Goal: Task Accomplishment & Management: Use online tool/utility

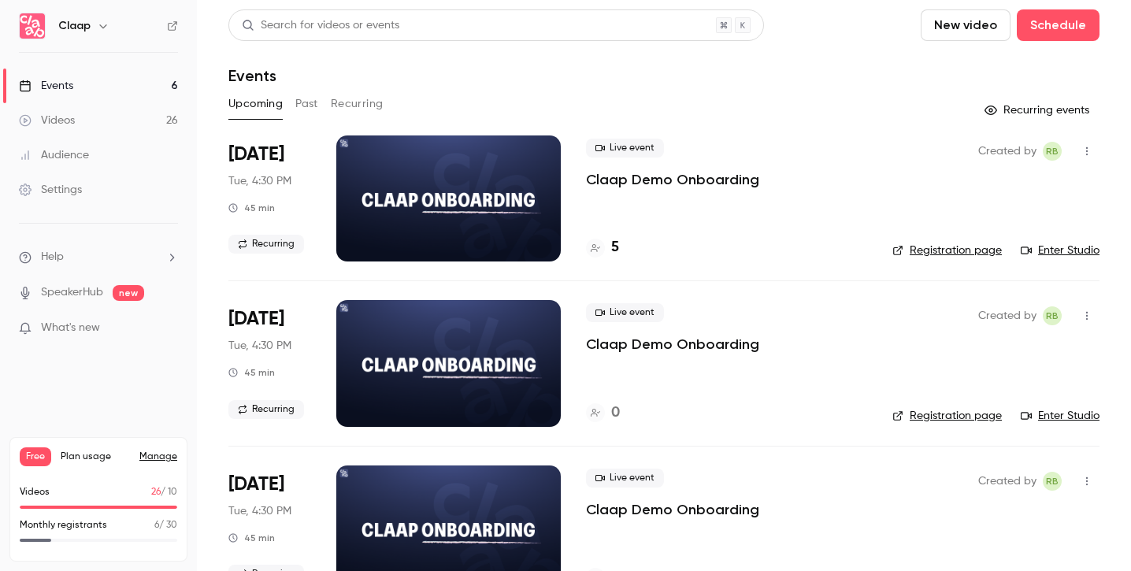
click at [307, 102] on button "Past" at bounding box center [306, 103] width 23 height 25
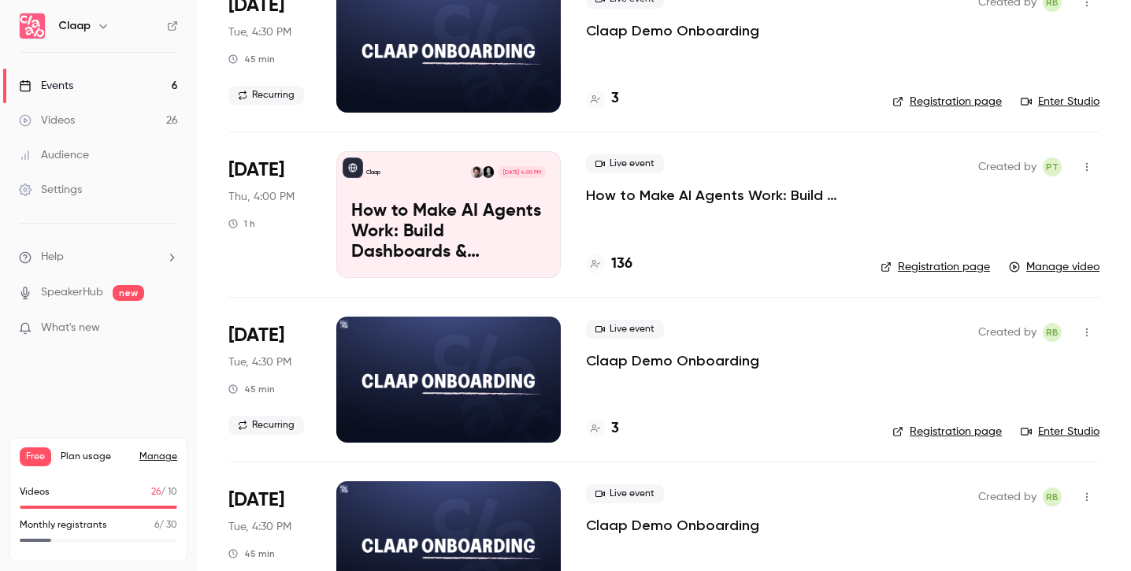
scroll to position [659, 0]
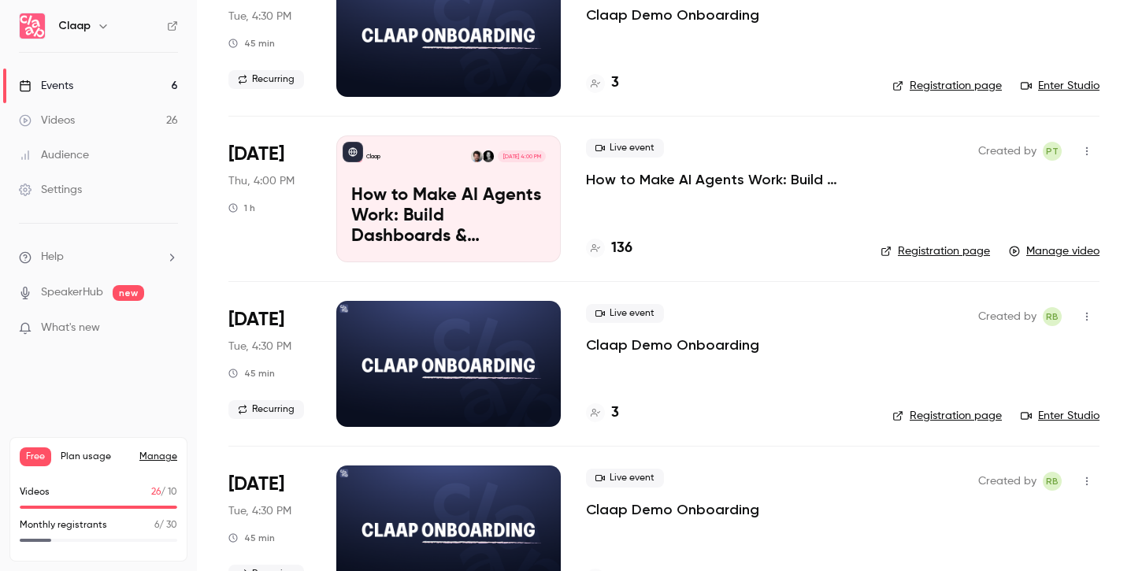
click at [948, 253] on link "Registration page" at bounding box center [936, 251] width 110 height 16
click at [1045, 254] on link "Manage video" at bounding box center [1054, 251] width 91 height 16
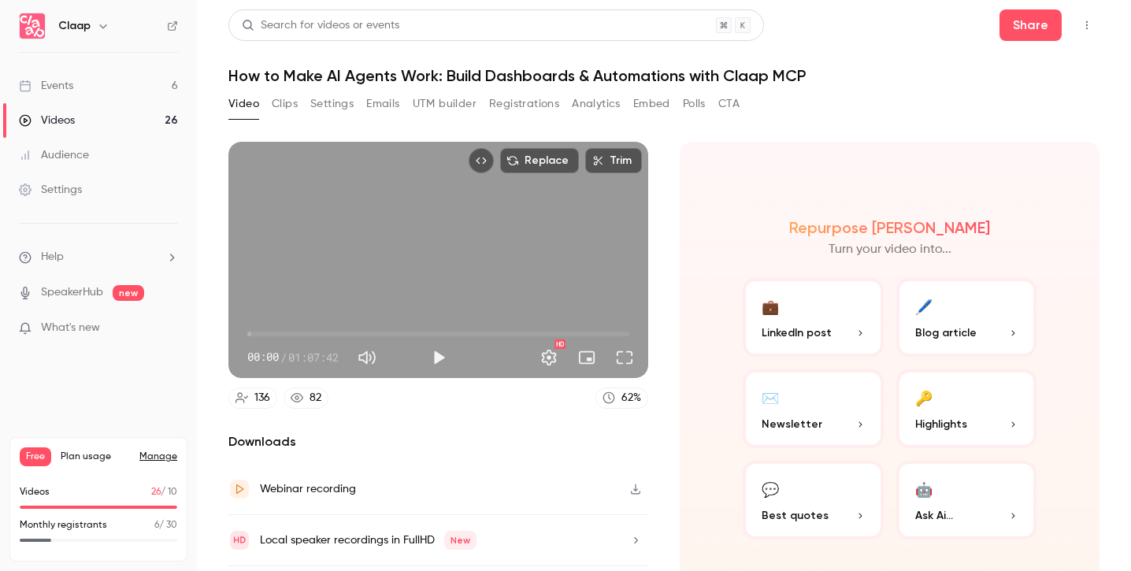
scroll to position [46, 0]
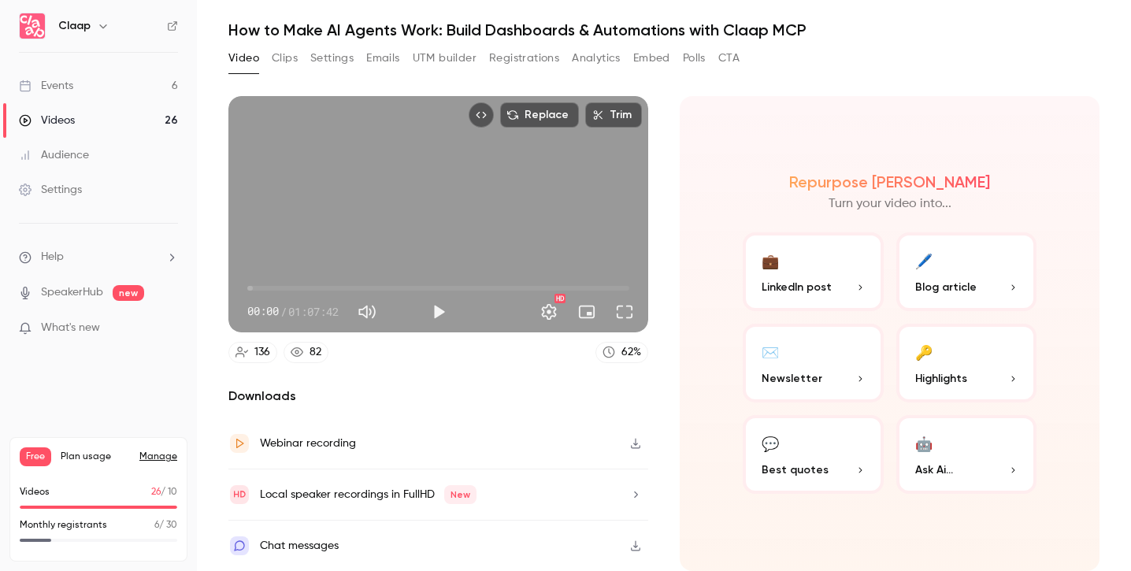
click at [635, 443] on icon "button" at bounding box center [635, 443] width 13 height 11
